Goal: Find specific page/section: Find specific page/section

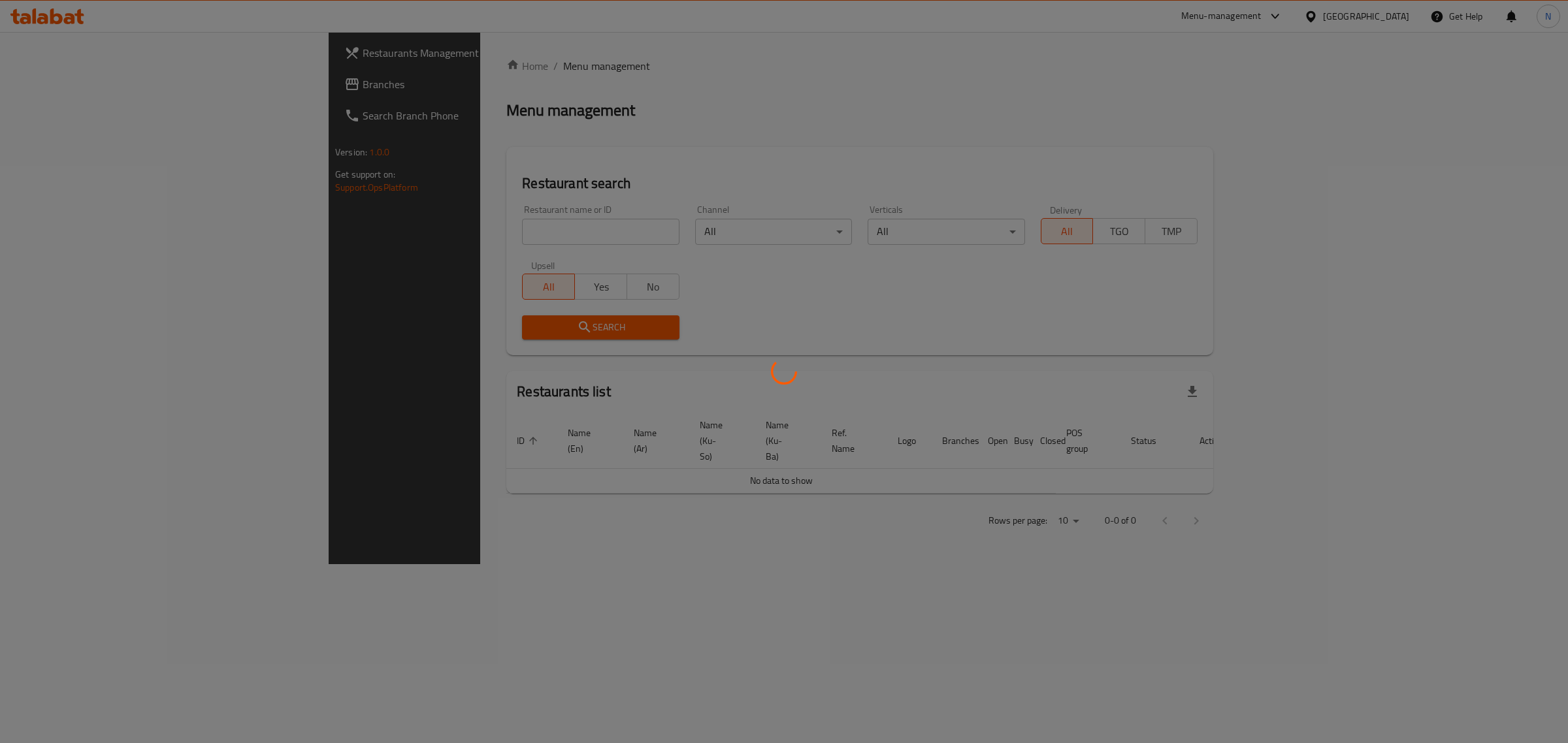
click at [556, 239] on div at bounding box center [784, 371] width 1568 height 743
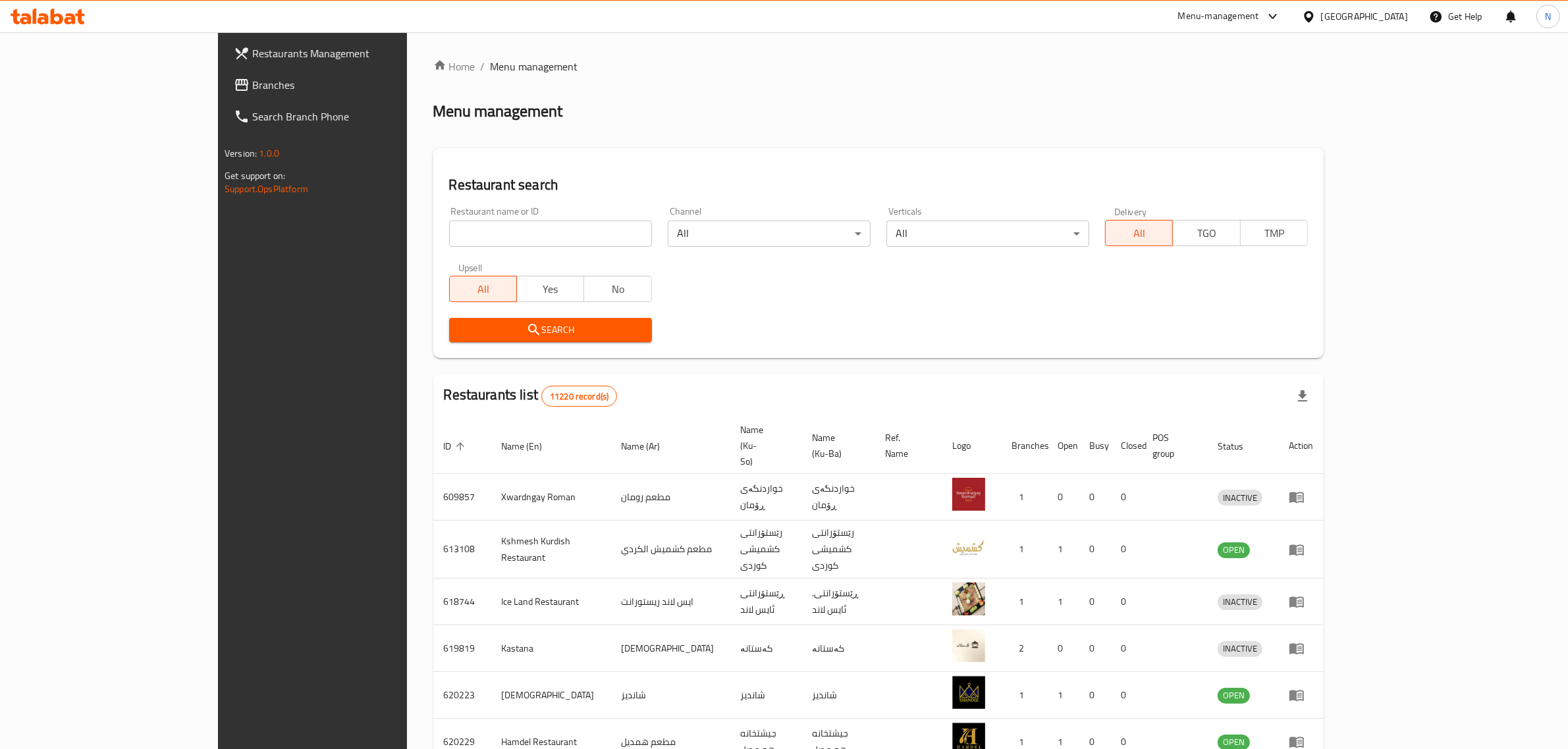
click at [560, 240] on input "search" at bounding box center [550, 233] width 203 height 26
click button "Search" at bounding box center [550, 330] width 203 height 24
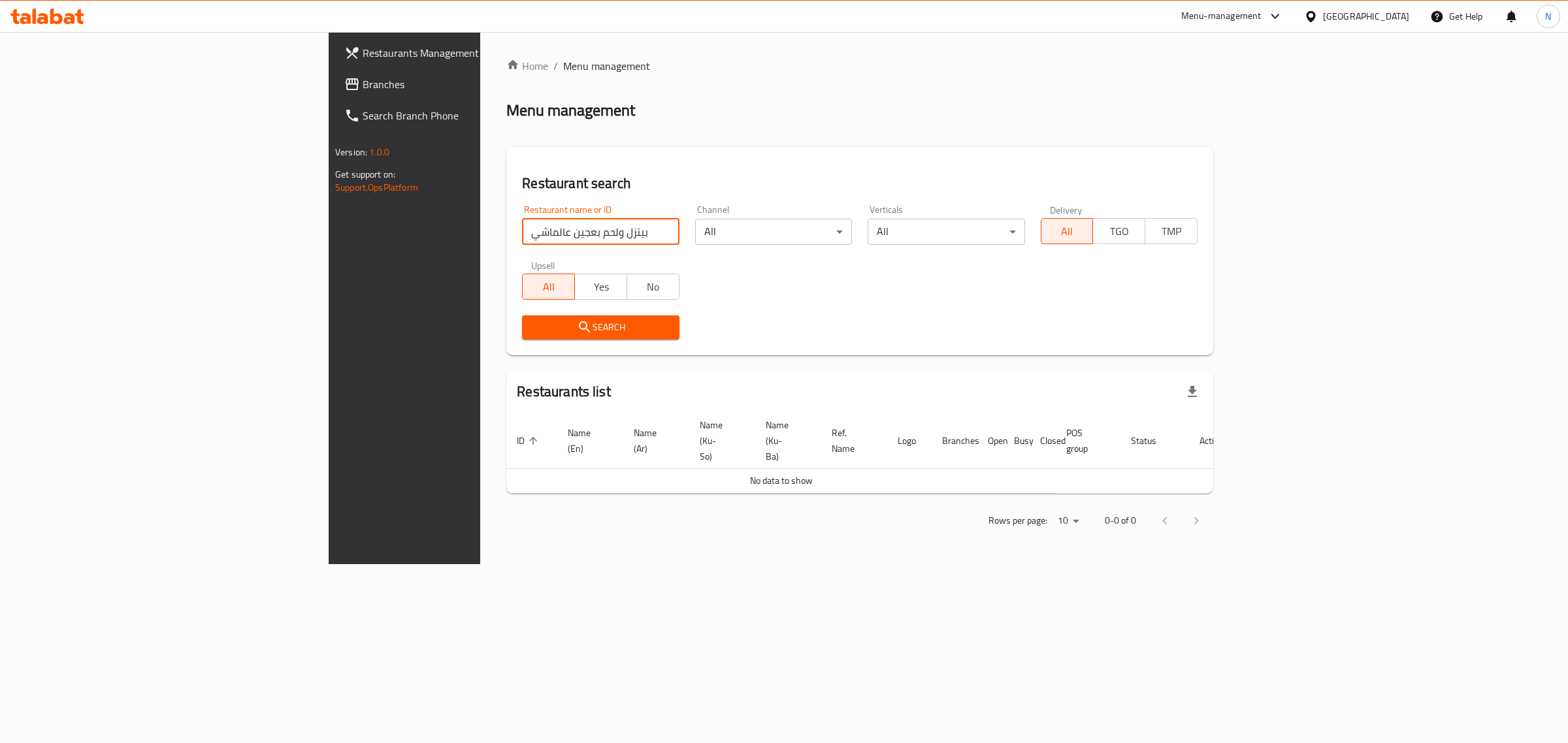
drag, startPoint x: 400, startPoint y: 234, endPoint x: 573, endPoint y: 272, distance: 177.1
click at [573, 272] on div "Restaurant name or ID بيتزل ولحم بعجين عالماشي Restaurant name or ID Channel Al…" at bounding box center [860, 272] width 691 height 150
click button "Search" at bounding box center [600, 328] width 157 height 24
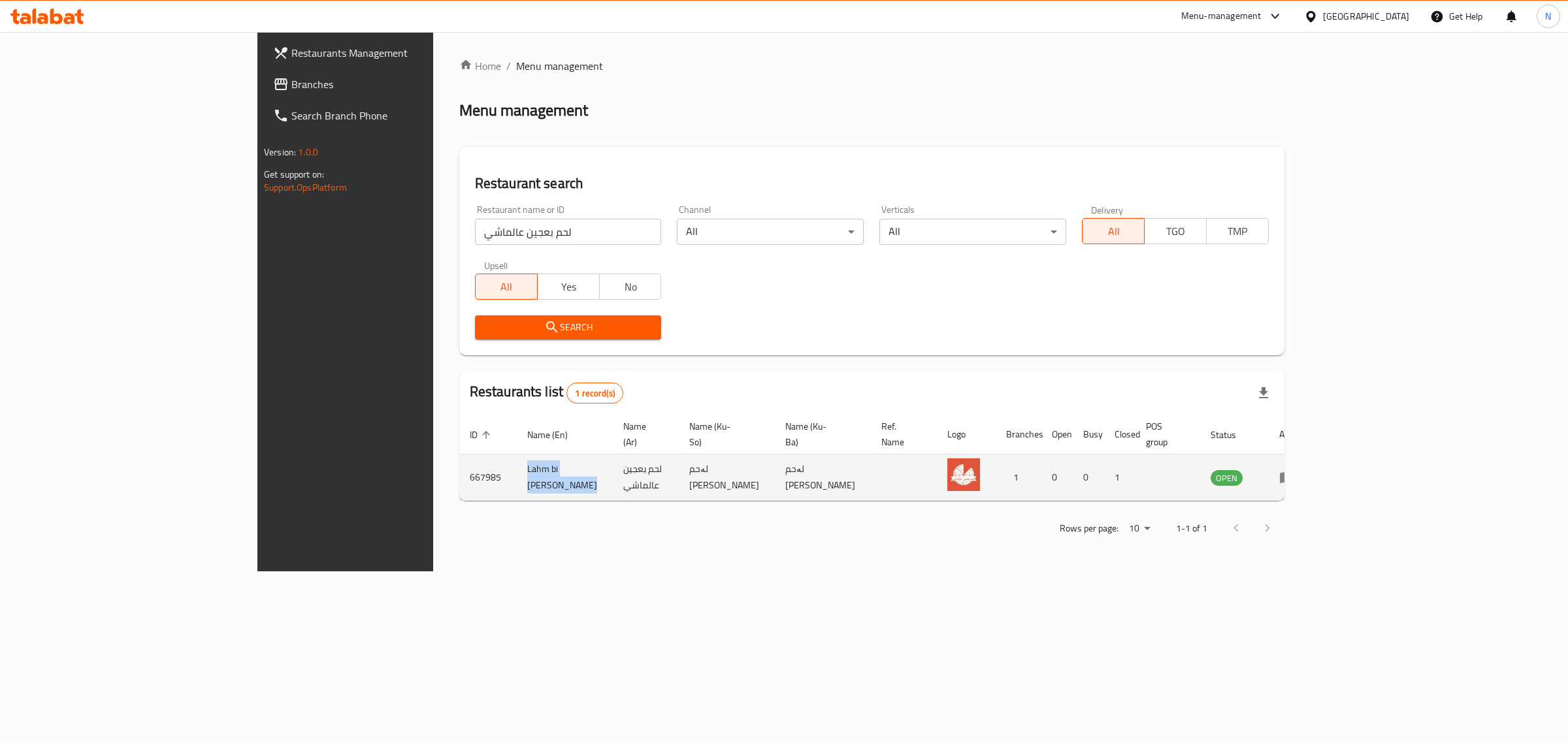
drag, startPoint x: 445, startPoint y: 465, endPoint x: 352, endPoint y: 465, distance: 93.0
click at [517, 465] on td "Lahm bi Ajeen Almashy" at bounding box center [564, 478] width 96 height 46
copy td "Lahm bi Ajeen Almashy"
click at [475, 235] on input "لحم بعجين عالماشي" at bounding box center [569, 232] width 187 height 26
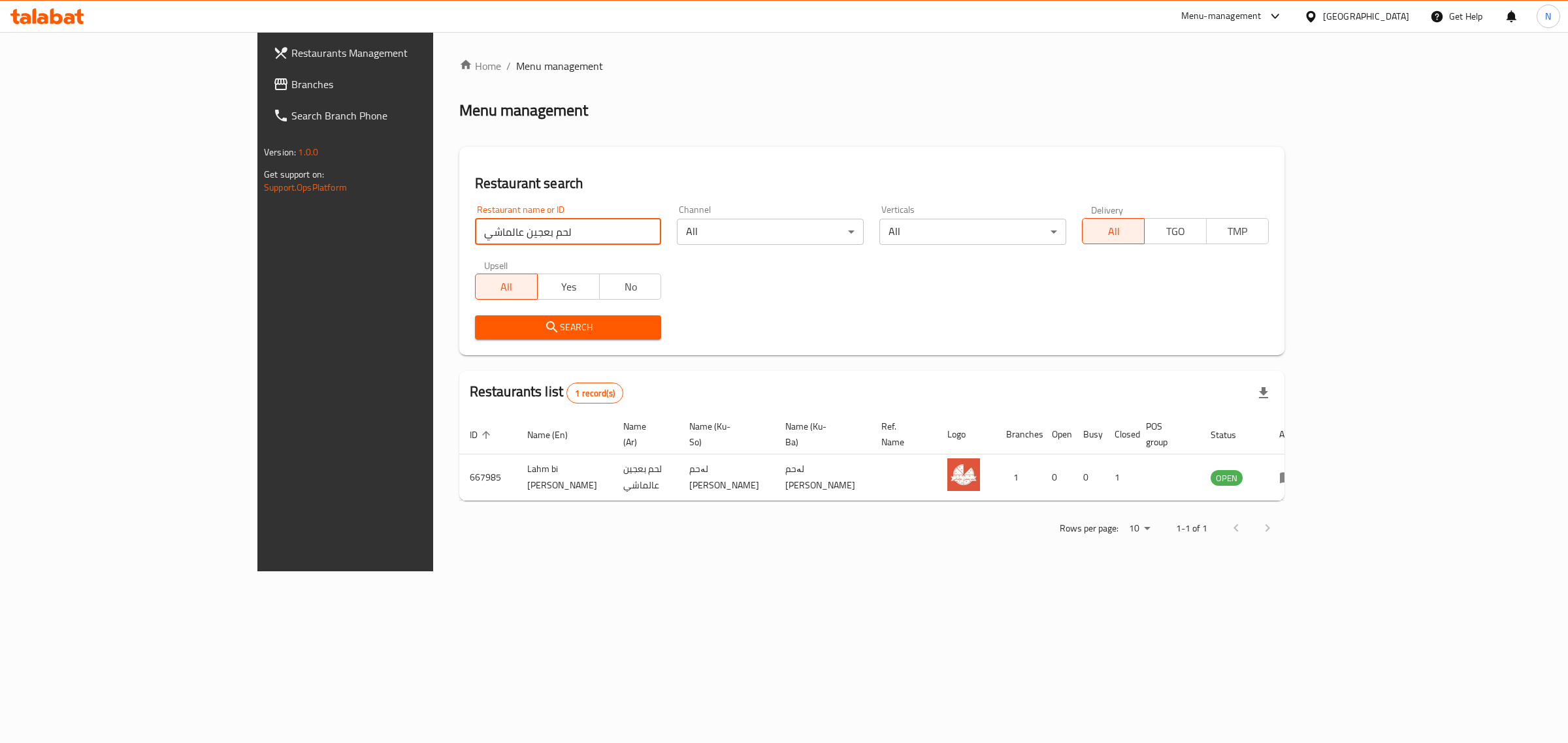
click at [475, 235] on input "لحم بعجين عالماشي" at bounding box center [569, 232] width 187 height 26
type input "u"
click button "Search" at bounding box center [569, 328] width 187 height 24
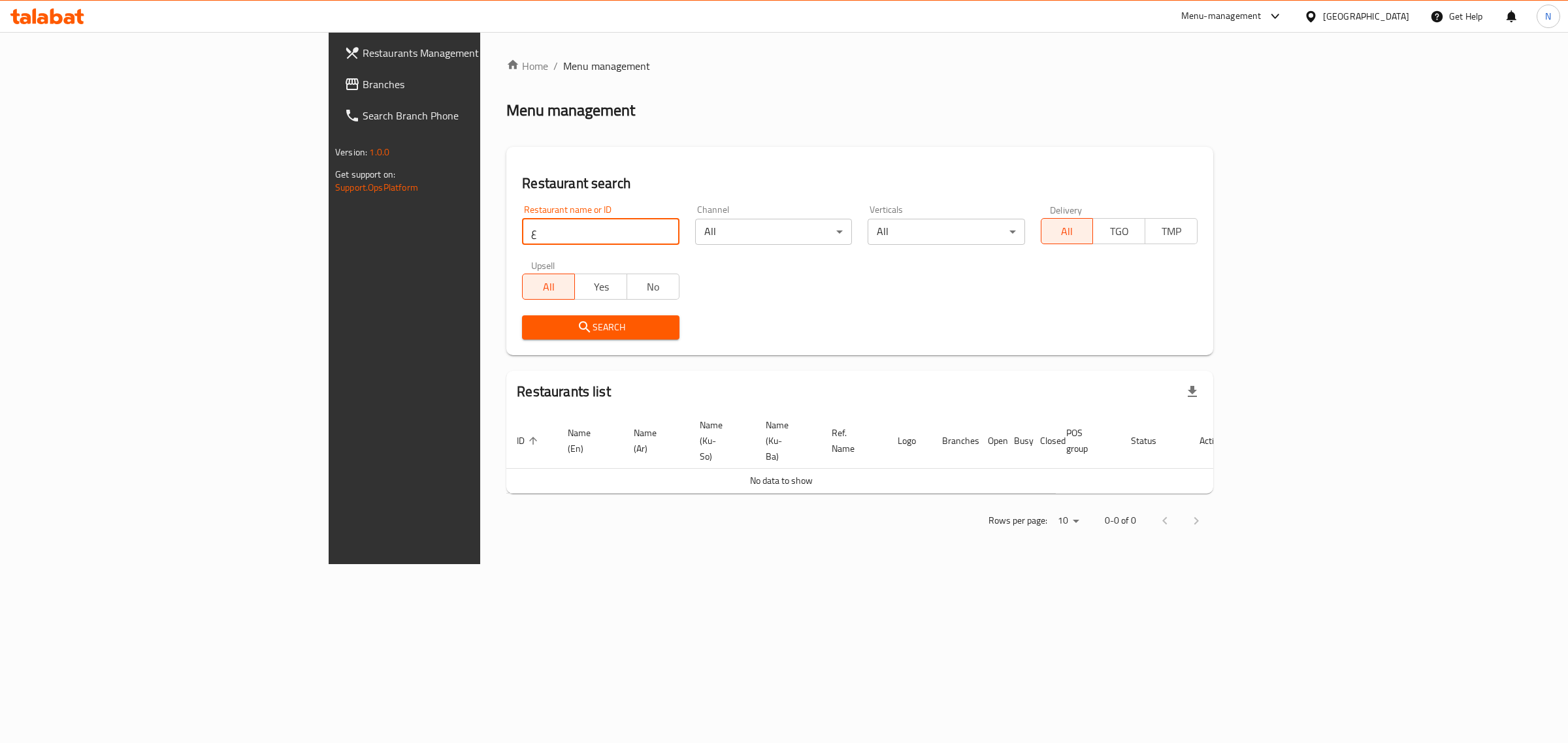
type input "ع"
type input "عالماشي"
click button "Search" at bounding box center [600, 328] width 157 height 24
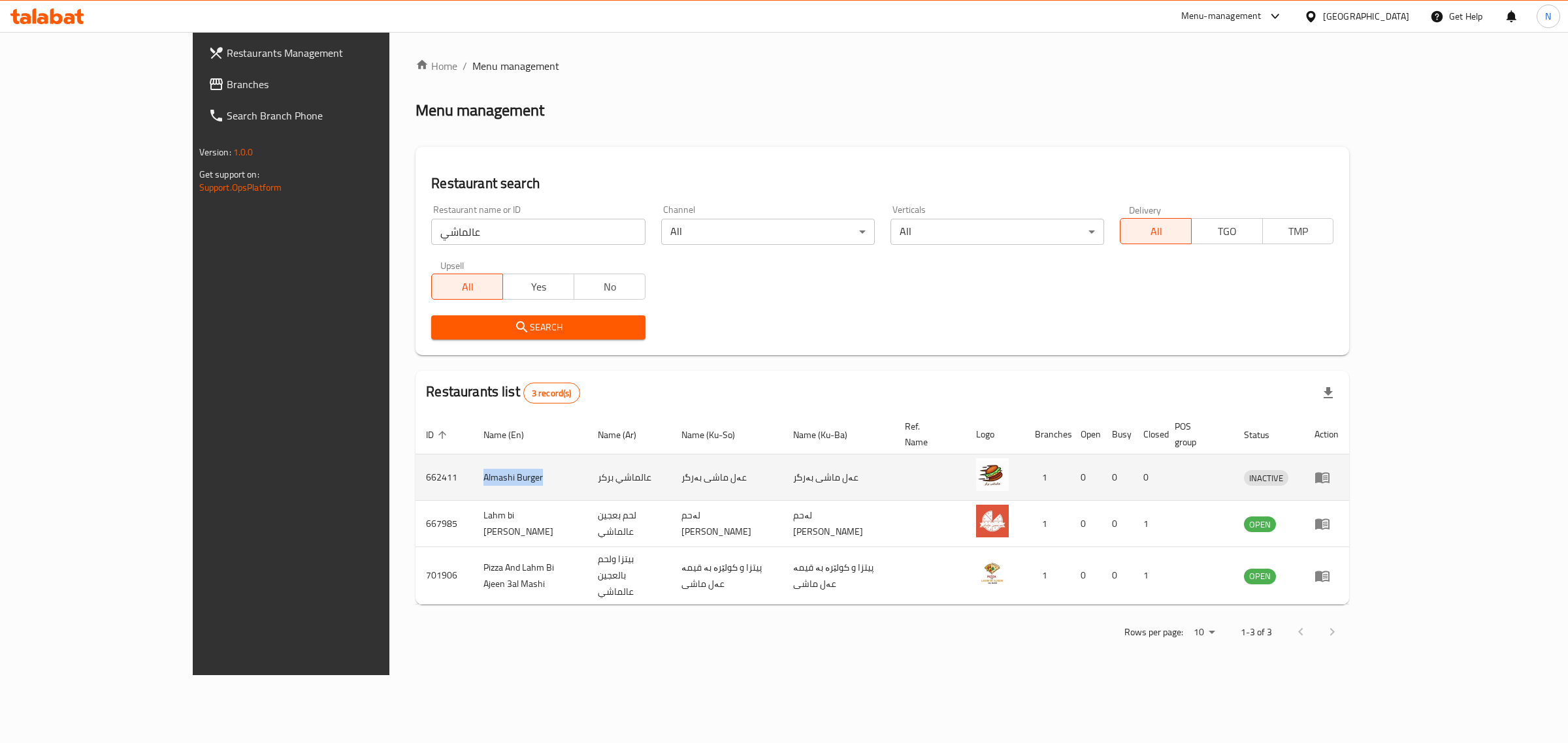
drag, startPoint x: 354, startPoint y: 455, endPoint x: 435, endPoint y: 459, distance: 81.1
click at [473, 459] on td "Almashi Burger" at bounding box center [530, 478] width 114 height 46
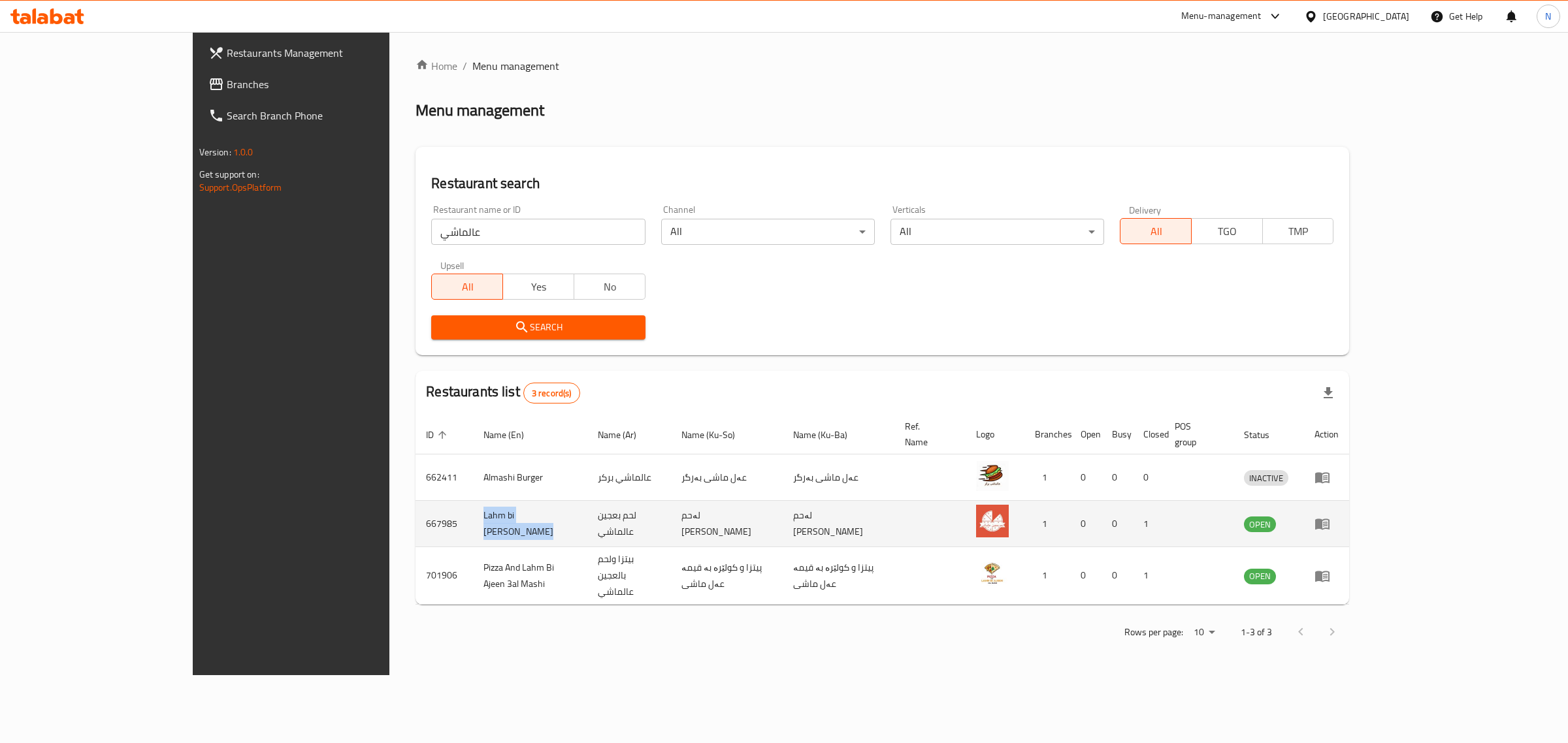
drag, startPoint x: 354, startPoint y: 508, endPoint x: 449, endPoint y: 507, distance: 95.0
click at [473, 507] on td "Lahm bi Ajeen Almashy" at bounding box center [530, 524] width 114 height 46
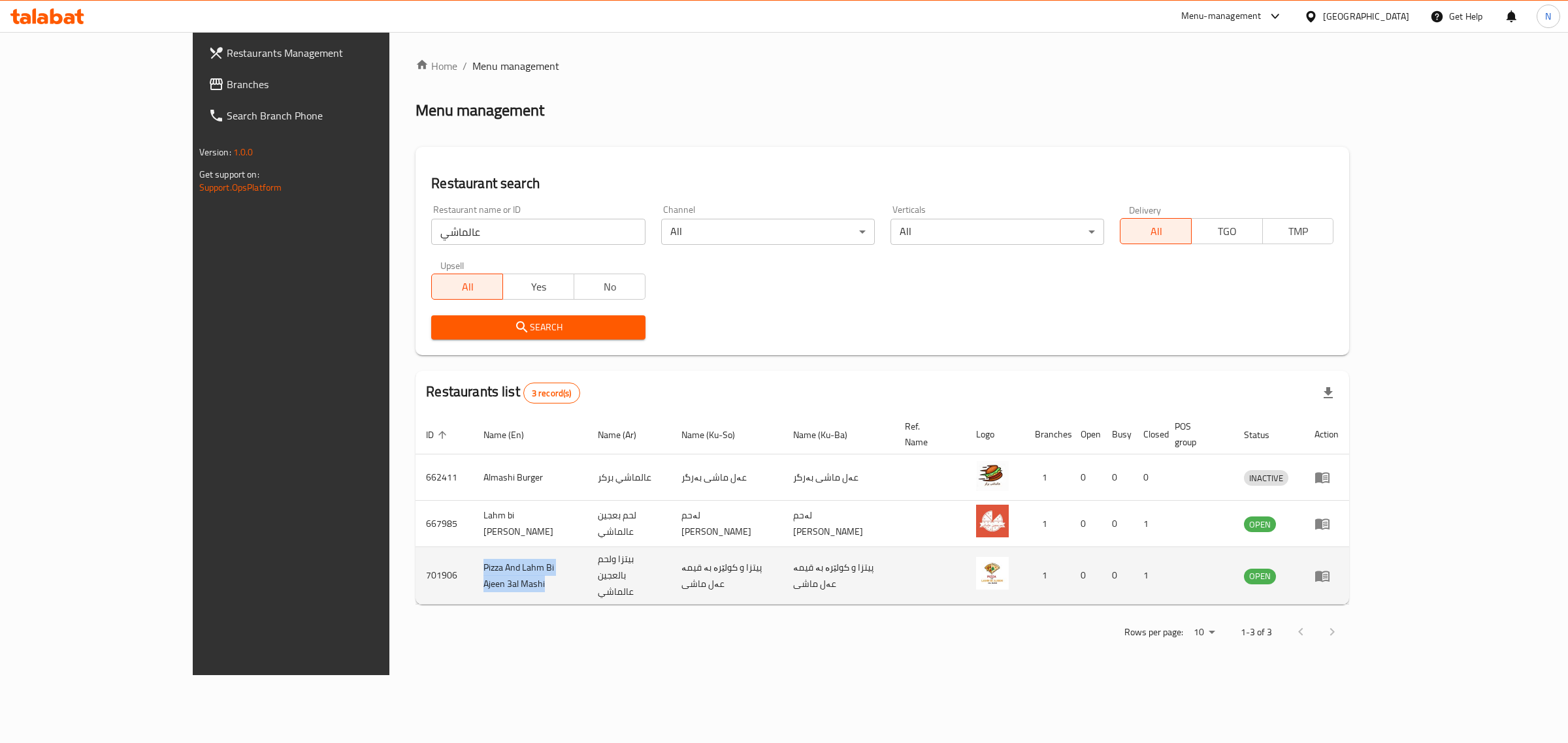
drag, startPoint x: 355, startPoint y: 555, endPoint x: 491, endPoint y: 542, distance: 136.6
click at [491, 547] on td "Pizza And Lahm Bi Ajeen 3al Mashi" at bounding box center [530, 576] width 114 height 58
copy td "Pizza And Lahm Bi Ajeen 3al Mashi"
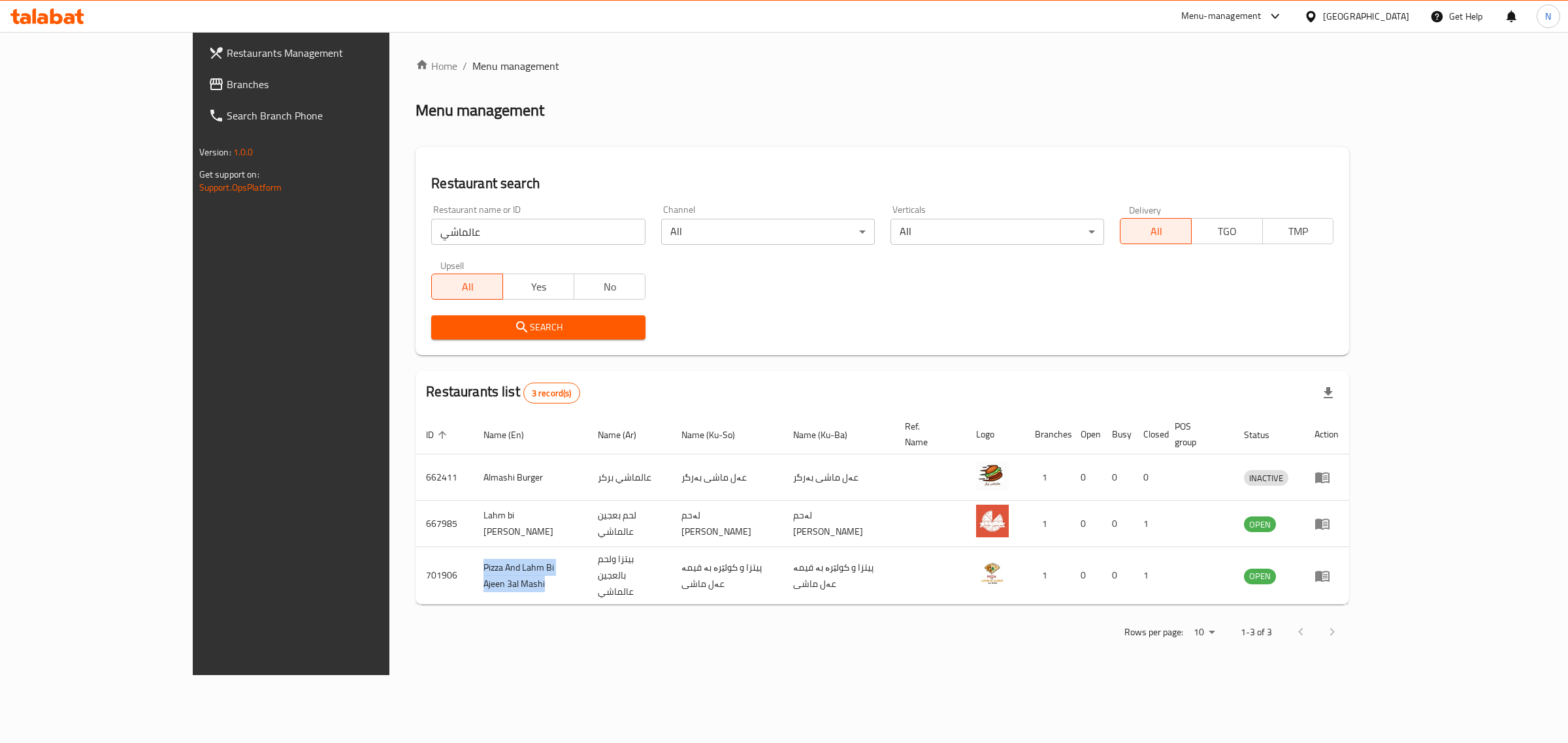
click at [49, 16] on icon at bounding box center [47, 16] width 74 height 15
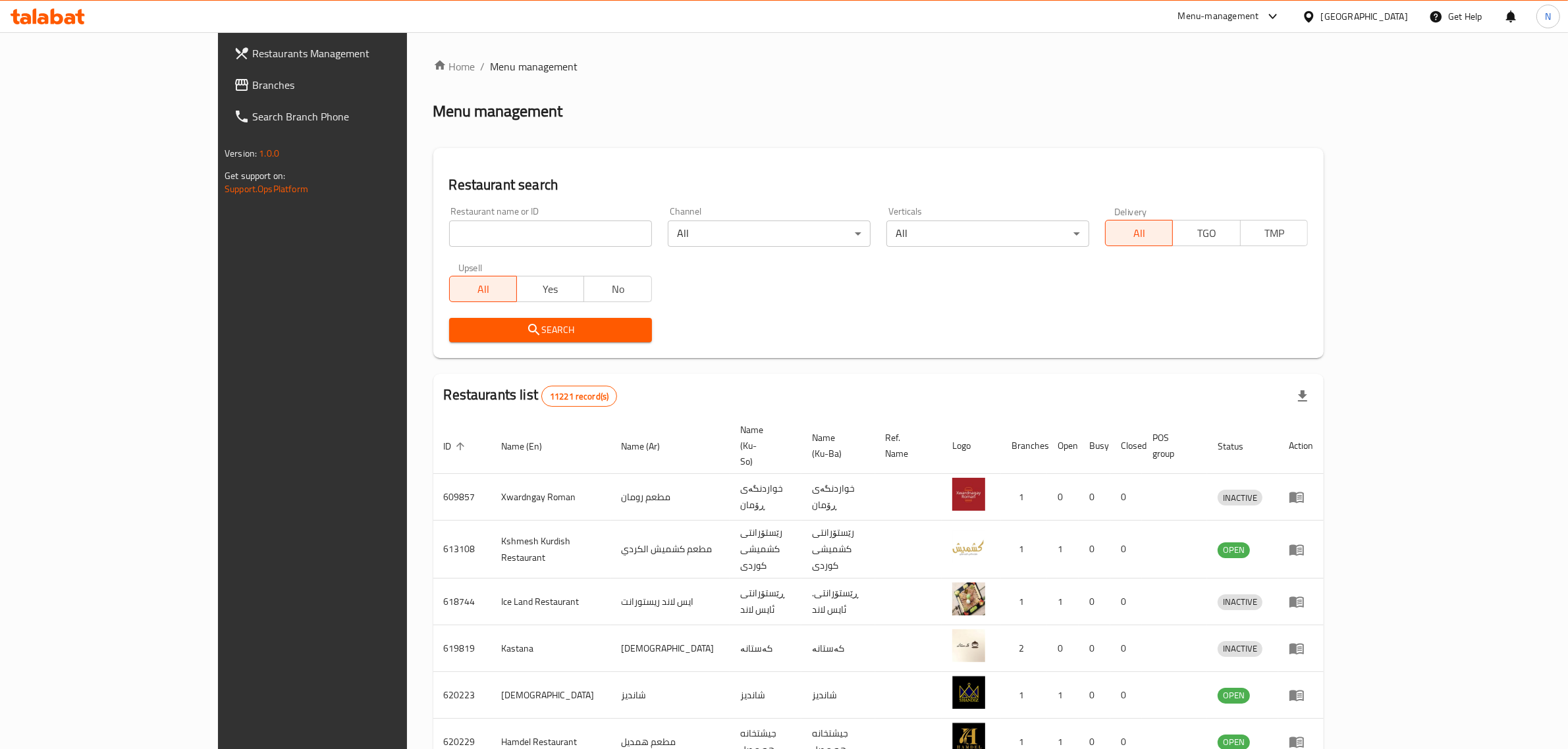
click at [567, 231] on input "search" at bounding box center [550, 233] width 203 height 26
click button "Search" at bounding box center [550, 330] width 203 height 24
type input "مط"
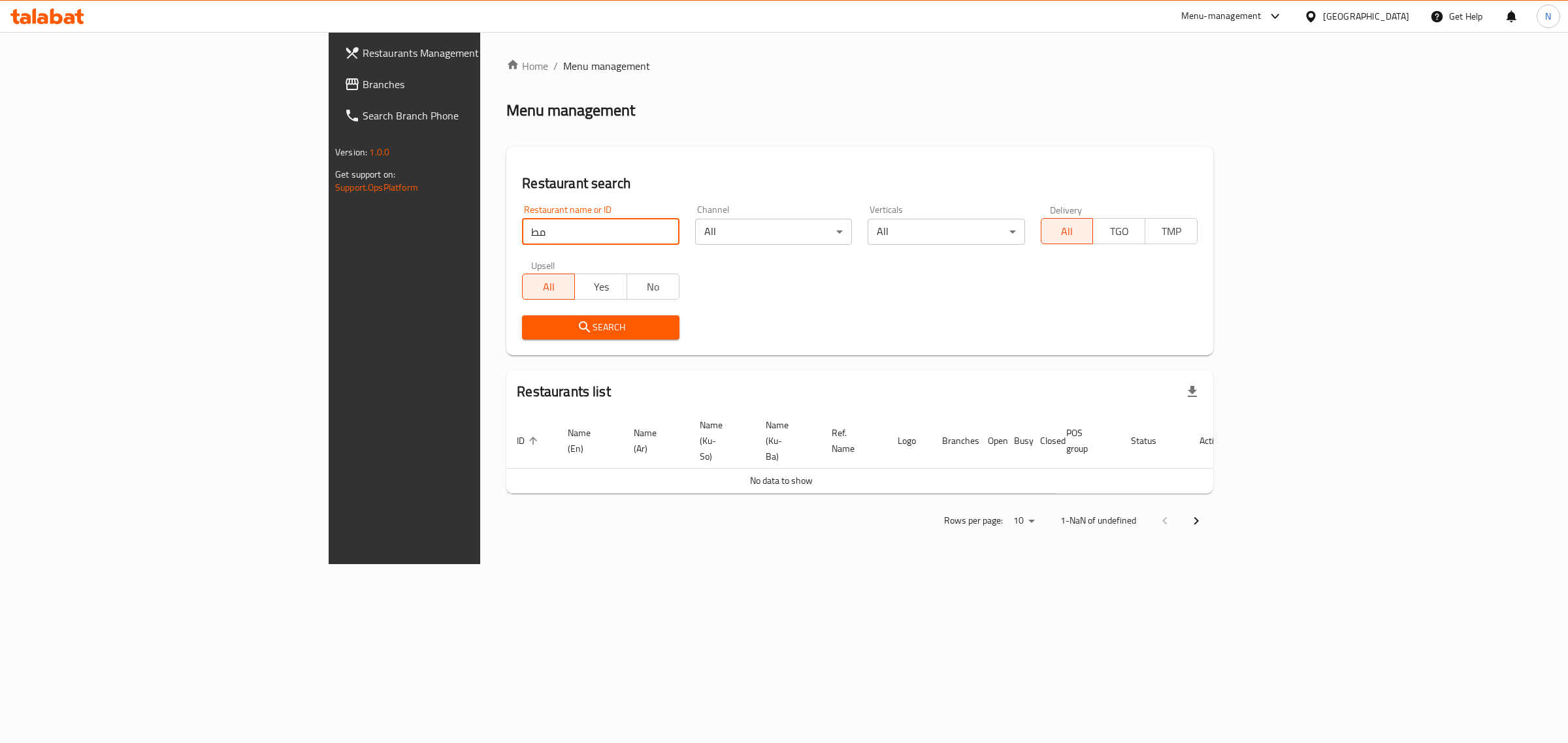
click at [578, 231] on input "مط" at bounding box center [600, 232] width 157 height 26
click at [522, 241] on input "search" at bounding box center [600, 232] width 157 height 26
type input "مطعم نوف"
click button "Search" at bounding box center [600, 328] width 157 height 24
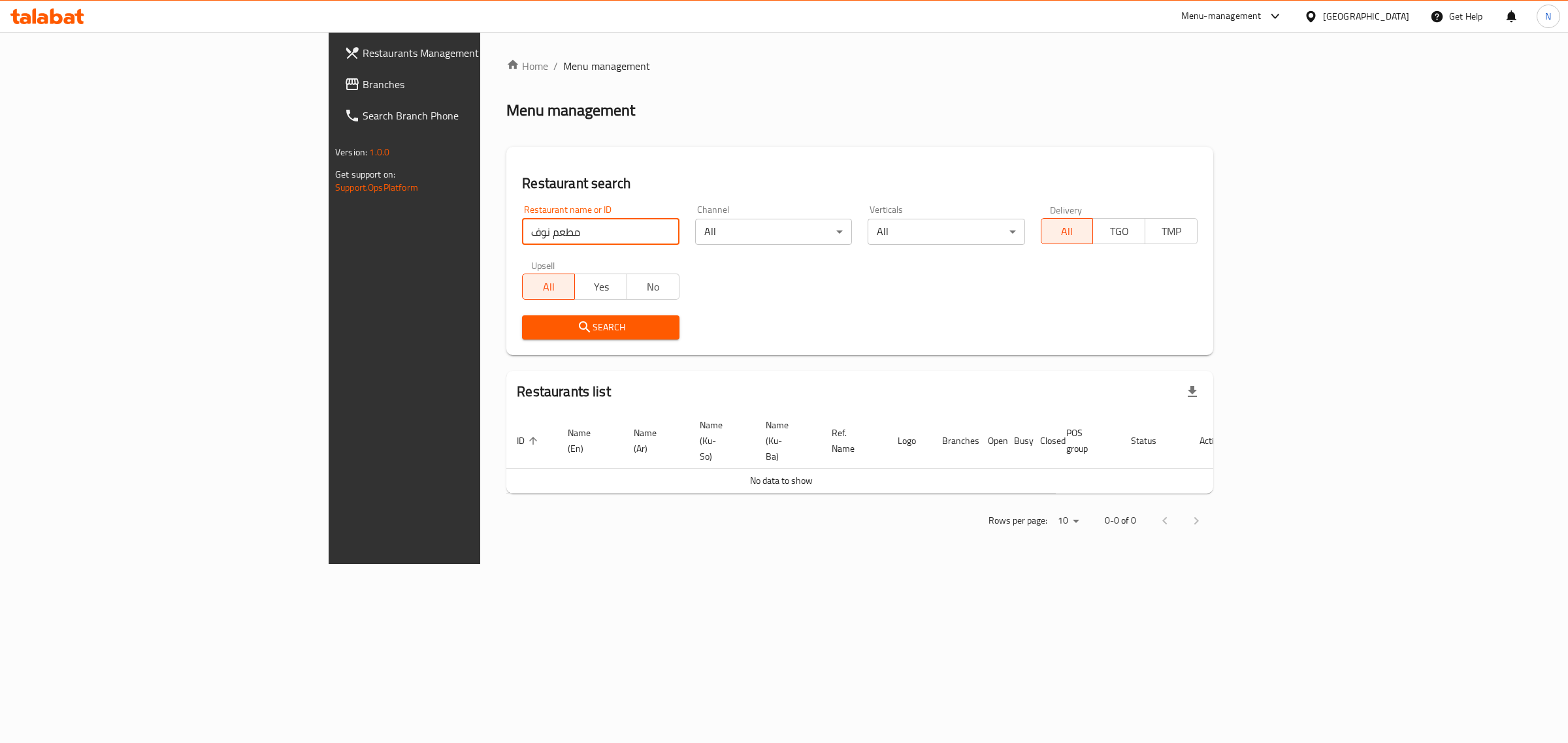
drag, startPoint x: 400, startPoint y: 239, endPoint x: 314, endPoint y: 239, distance: 86.0
click at [522, 239] on input "مطعم نوف" at bounding box center [600, 232] width 157 height 26
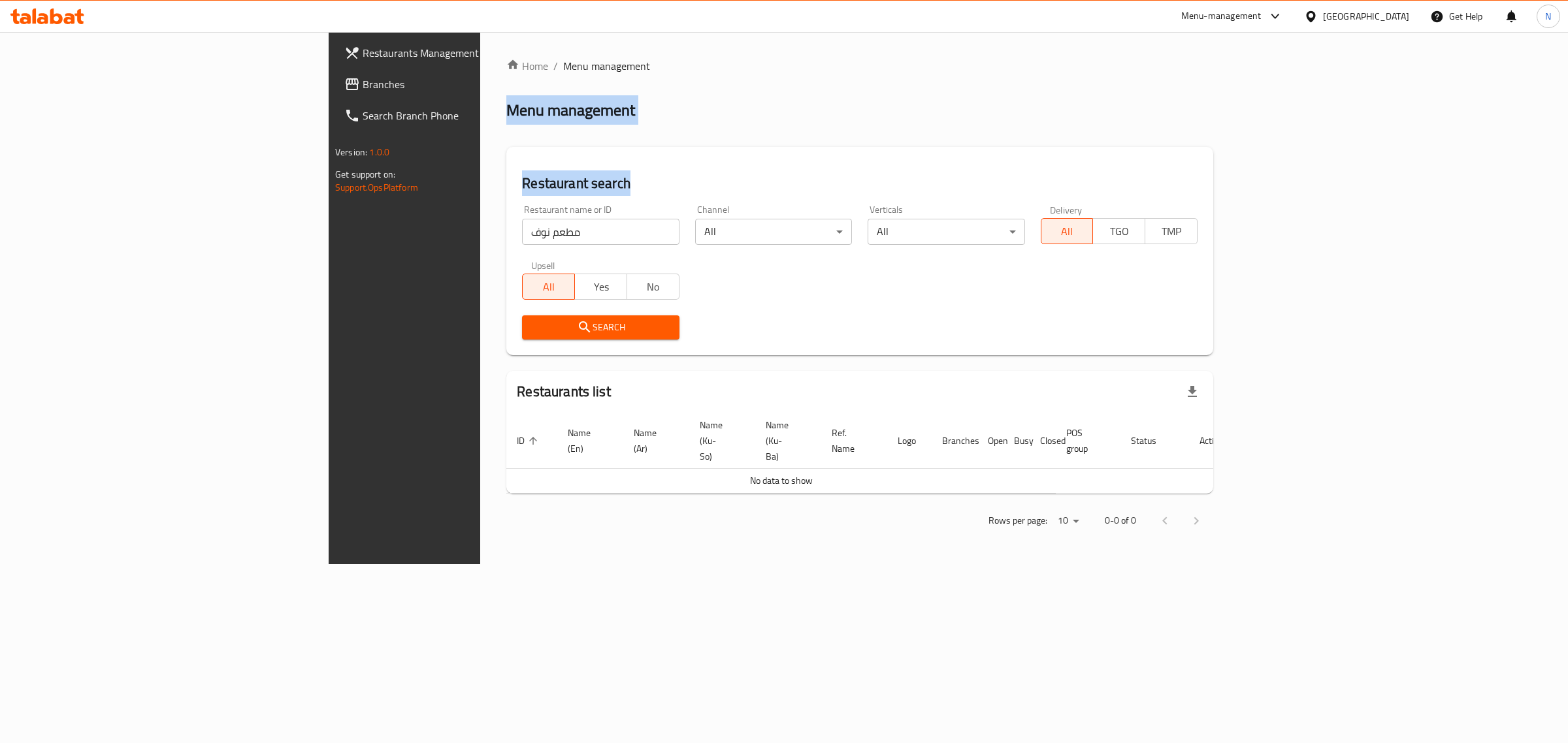
drag, startPoint x: 288, startPoint y: 107, endPoint x: 563, endPoint y: 121, distance: 275.4
click at [563, 121] on div "Home / Menu management Menu management Restaurant search Restaurant name or ID …" at bounding box center [860, 298] width 759 height 533
click at [563, 121] on div "Home / Menu management Menu management Restaurant search Restaurant name or ID …" at bounding box center [859, 298] width 707 height 480
